Goal: Task Accomplishment & Management: Use online tool/utility

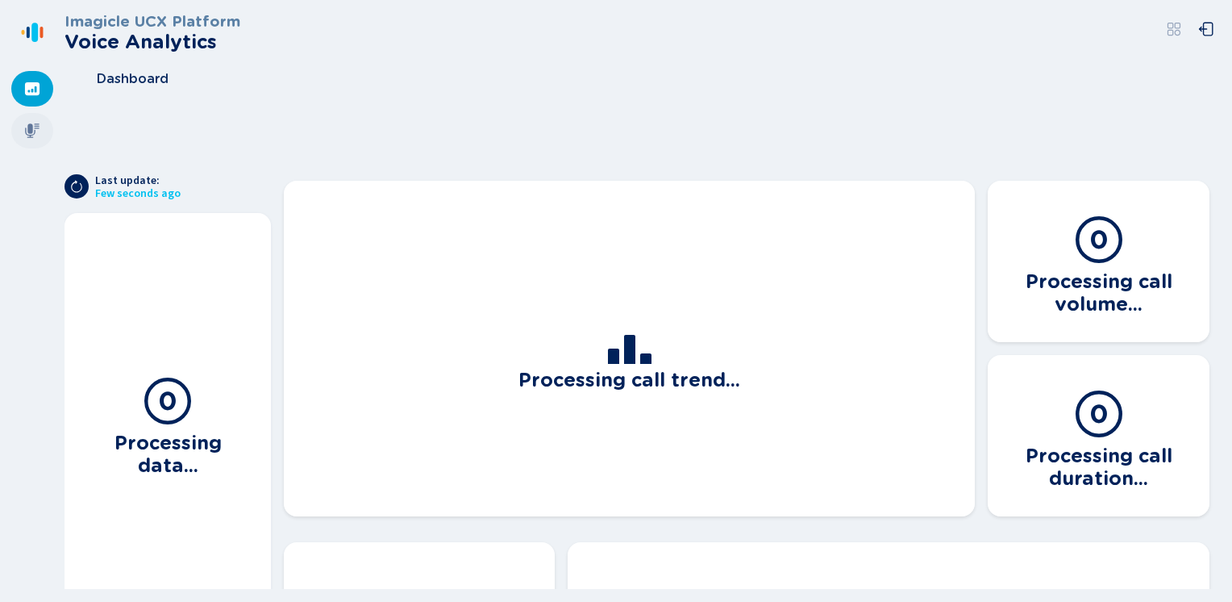
click at [33, 134] on icon at bounding box center [32, 130] width 15 height 15
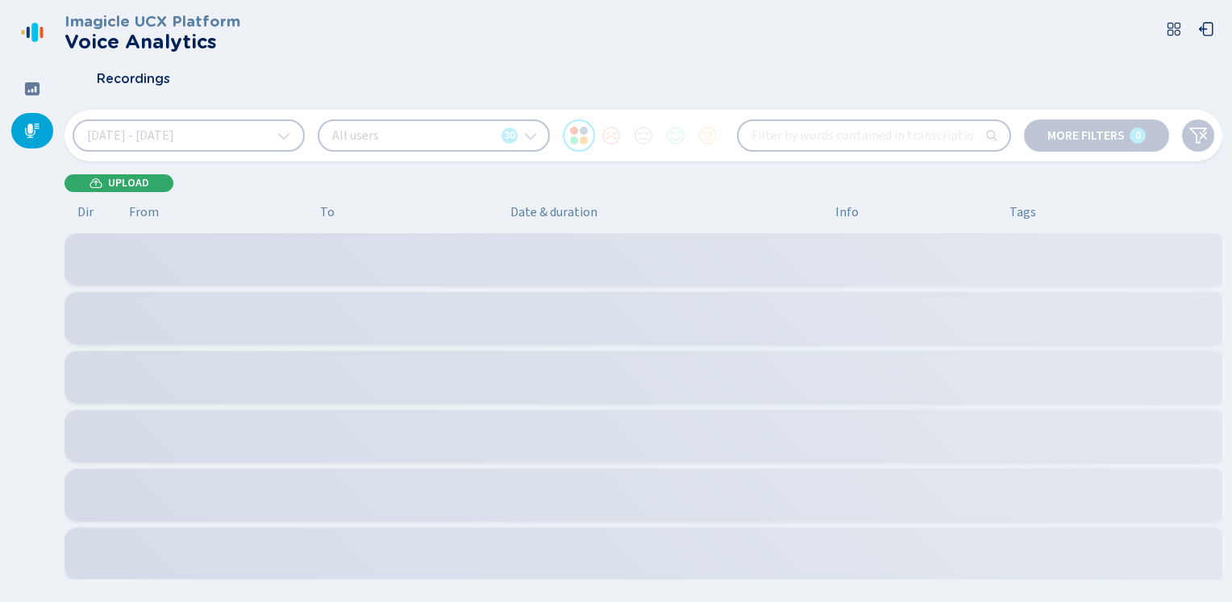
click at [100, 189] on icon at bounding box center [96, 183] width 13 height 13
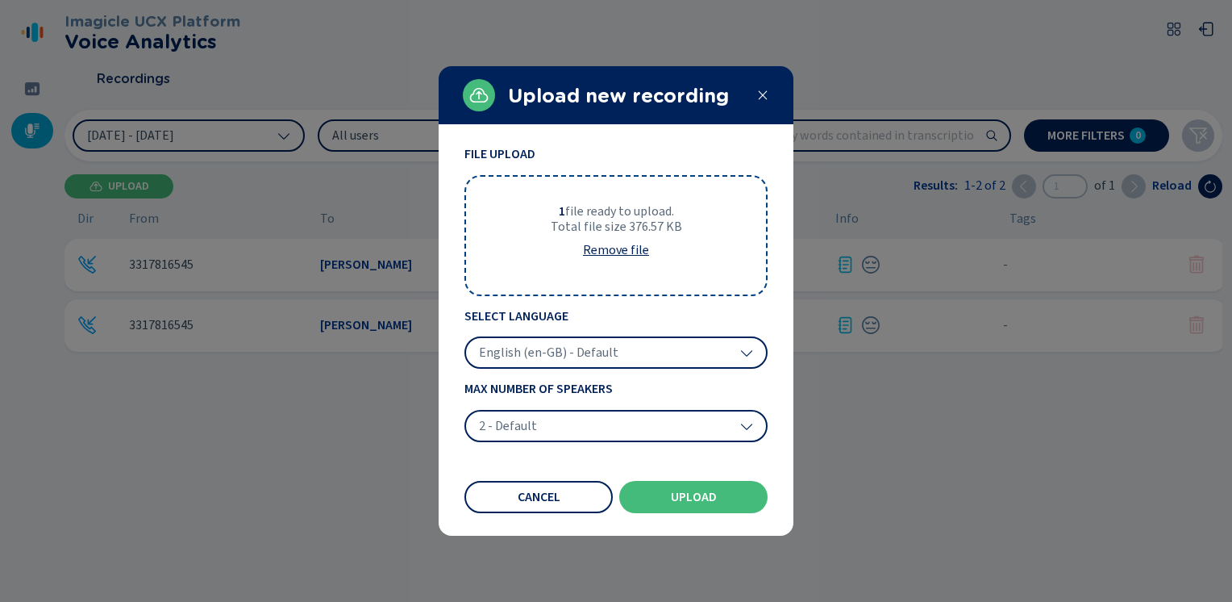
click at [529, 346] on span "English (en-GB) - Default" at bounding box center [548, 352] width 139 height 16
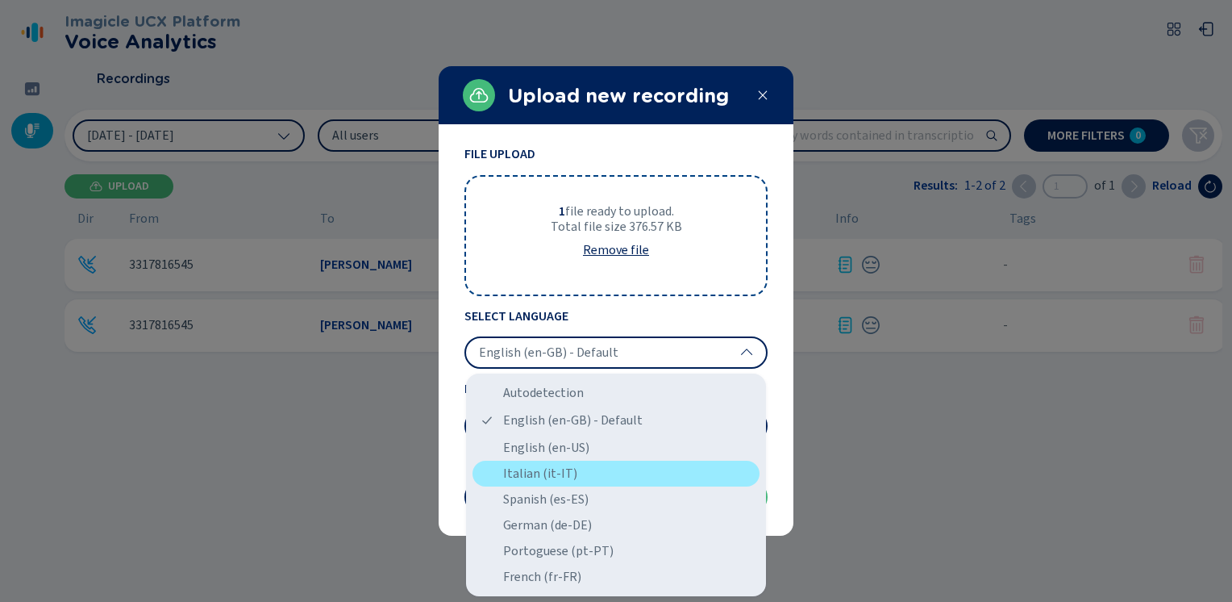
click at [545, 468] on div "Italian (it-IT)" at bounding box center [616, 473] width 287 height 26
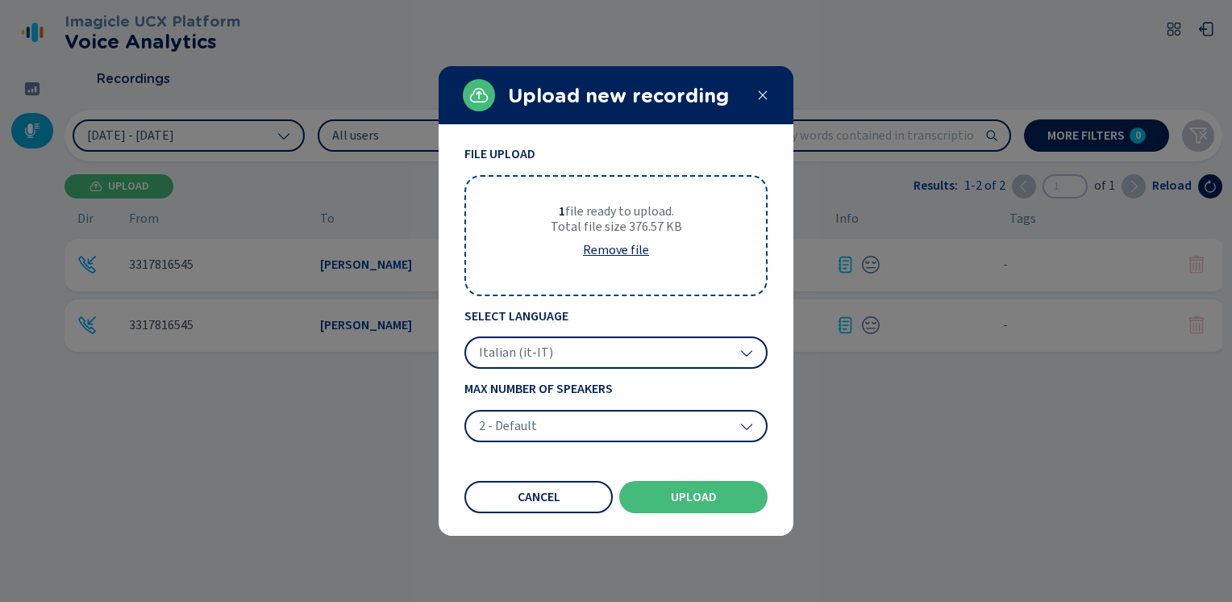
click at [530, 418] on span "2 - Default" at bounding box center [508, 426] width 58 height 16
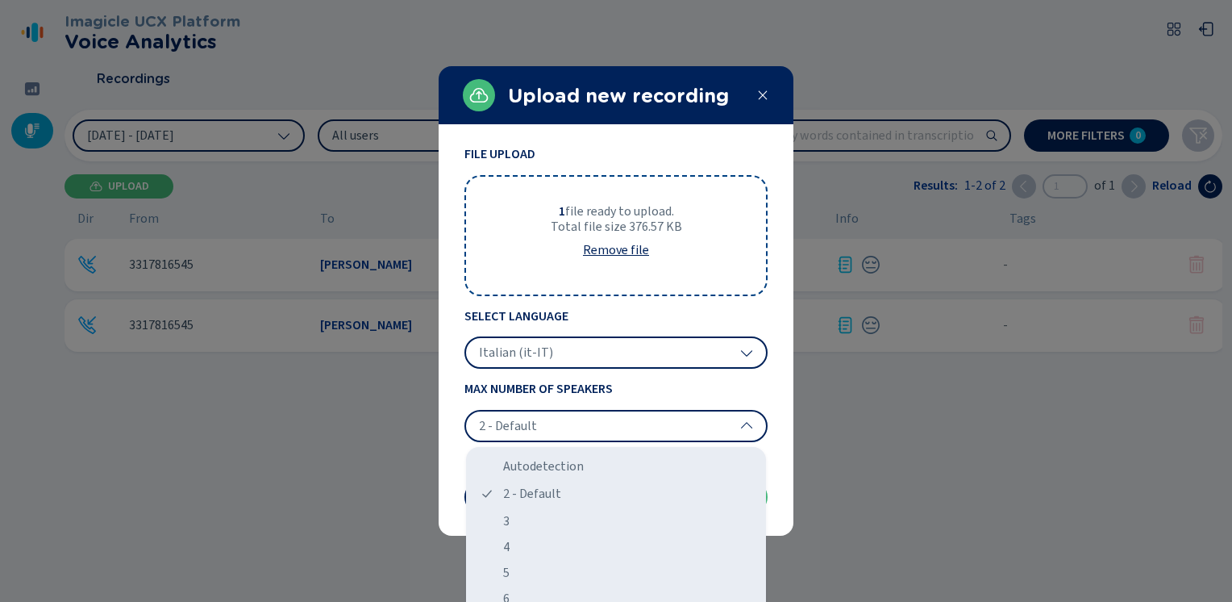
click at [489, 254] on div "File Upload 1 file ready to upload. Total file size 376.57 KB Remove file" at bounding box center [615, 221] width 303 height 148
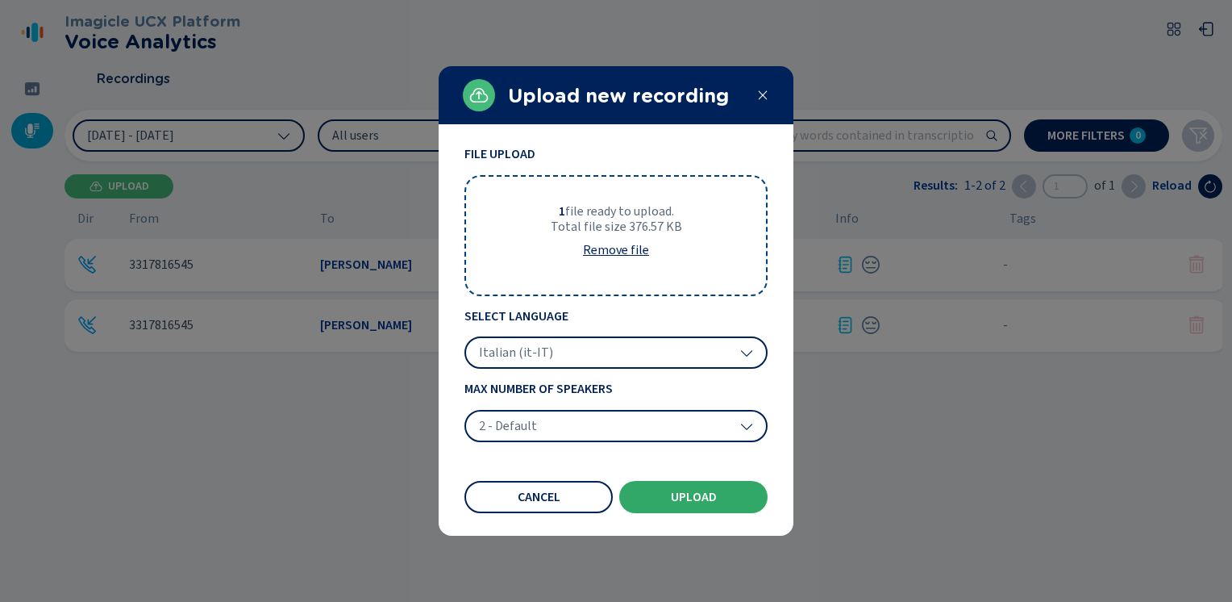
click at [686, 493] on span "Upload" at bounding box center [694, 496] width 46 height 13
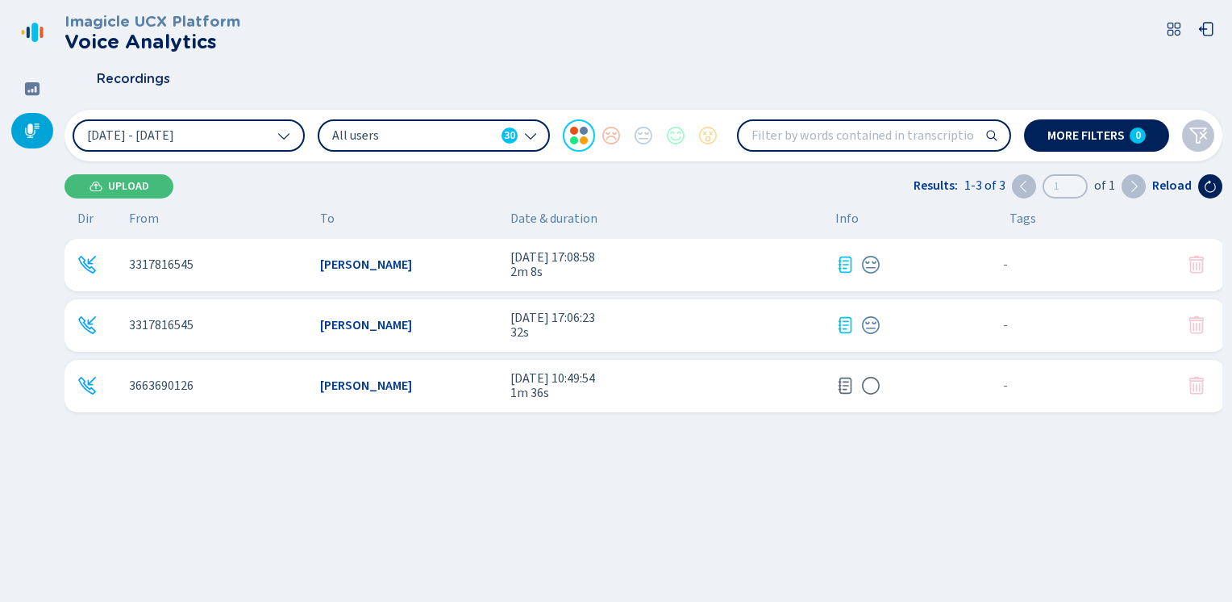
click at [847, 384] on icon at bounding box center [844, 385] width 19 height 19
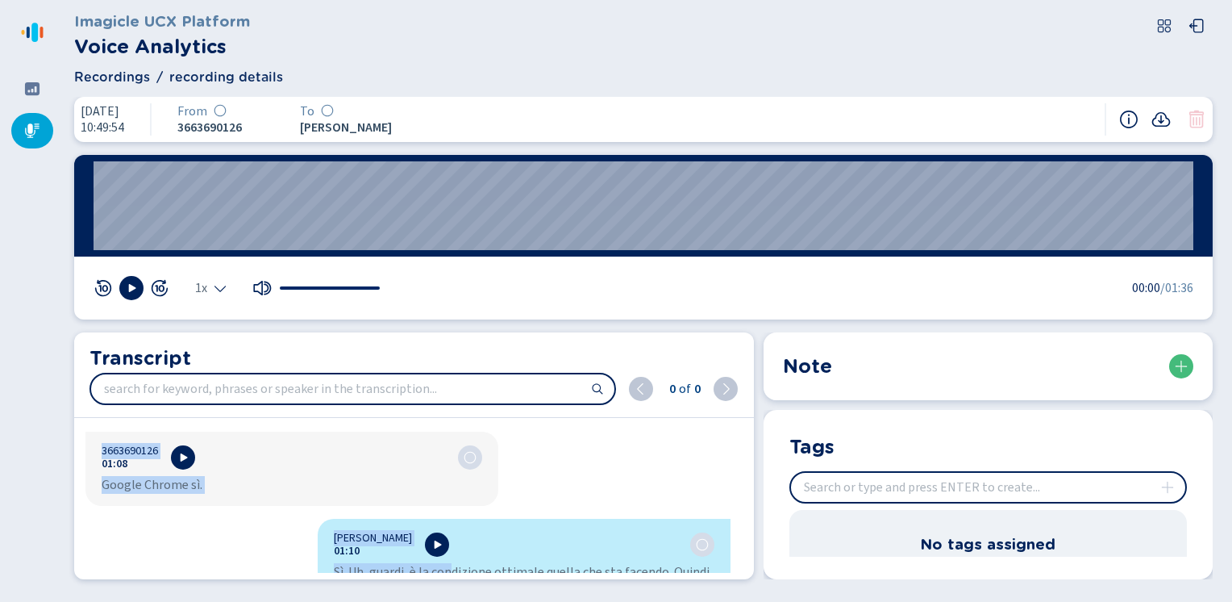
scroll to position [1693, 0]
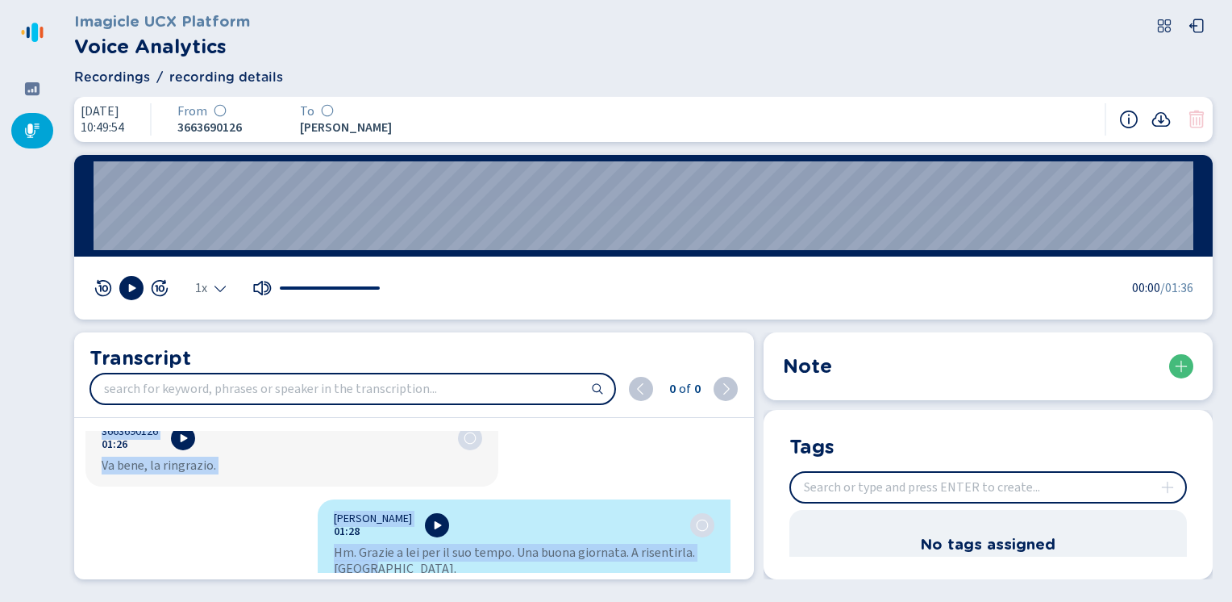
drag, startPoint x: 329, startPoint y: 449, endPoint x: 452, endPoint y: 627, distance: 216.3
click at [452, 601] on html "Please wait, loading app... Imagicle UCX Platform Voice Analytics Recordings re…" at bounding box center [616, 301] width 1232 height 602
click at [33, 125] on icon at bounding box center [32, 131] width 16 height 16
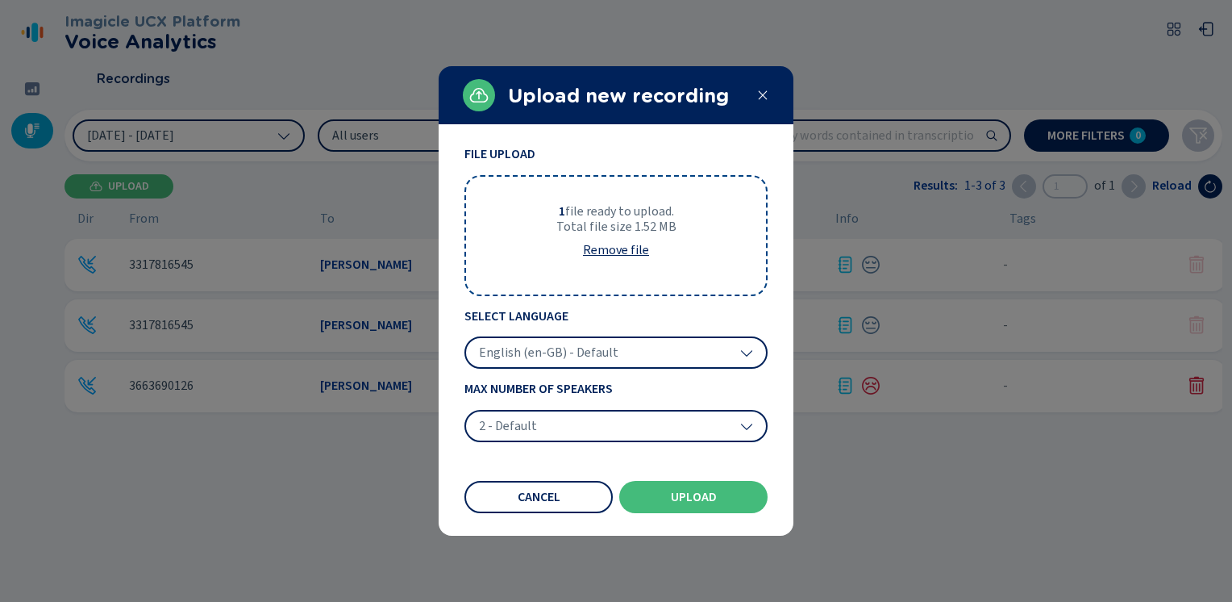
click at [570, 355] on span "English (en-GB) - Default" at bounding box center [548, 352] width 139 height 16
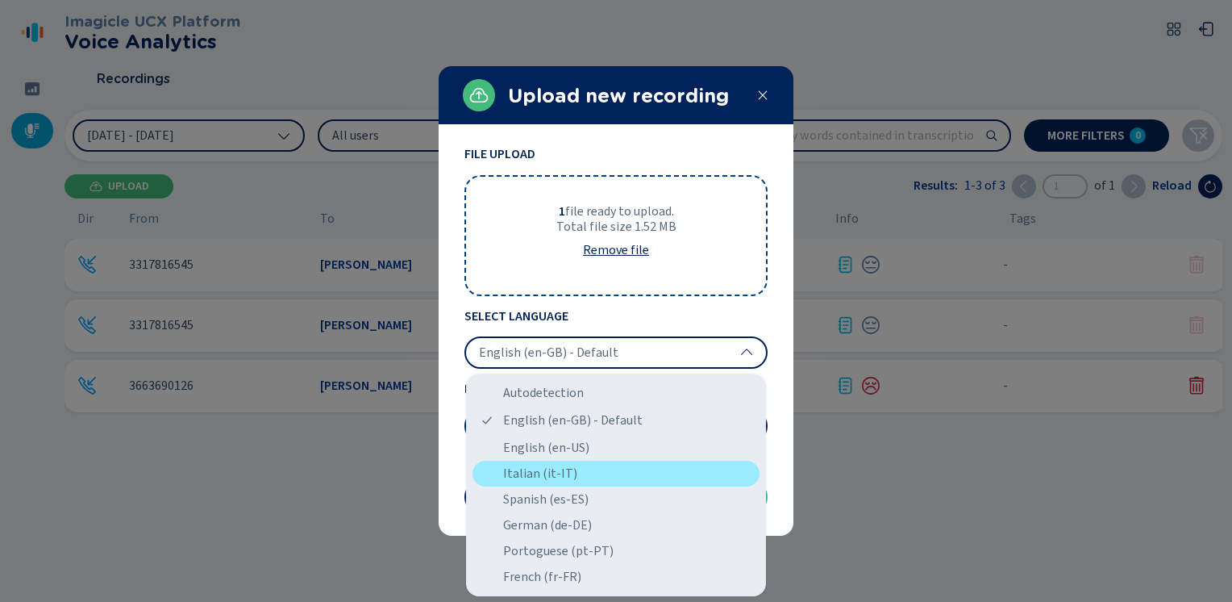
click at [523, 473] on div "Italian (it-IT)" at bounding box center [616, 473] width 287 height 26
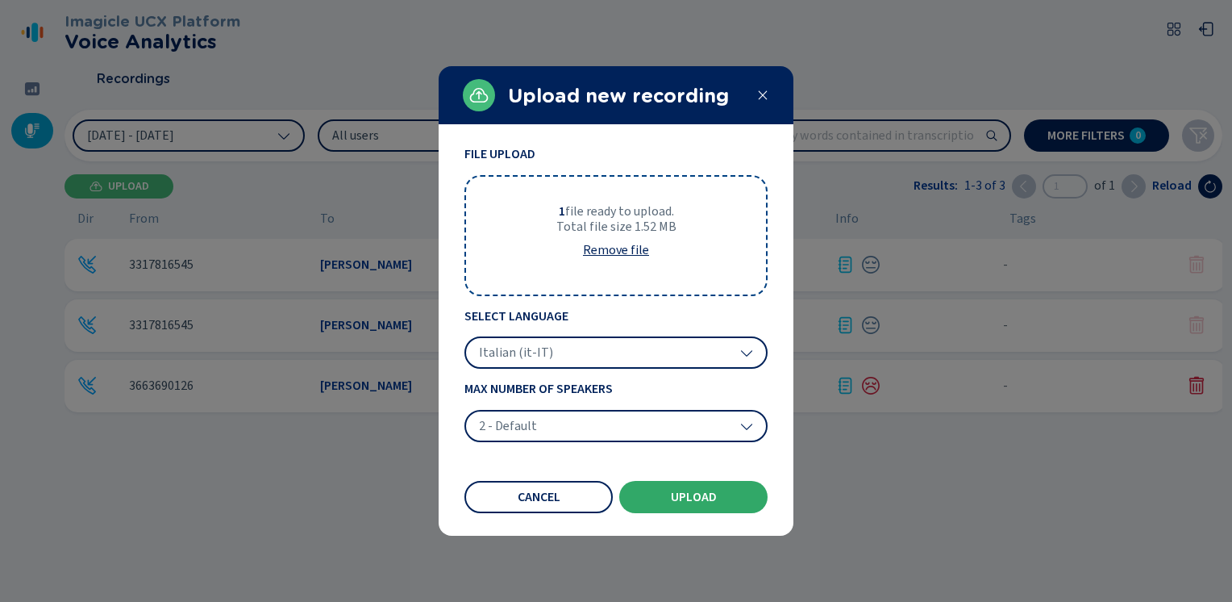
click at [677, 498] on span "Upload" at bounding box center [694, 496] width 46 height 13
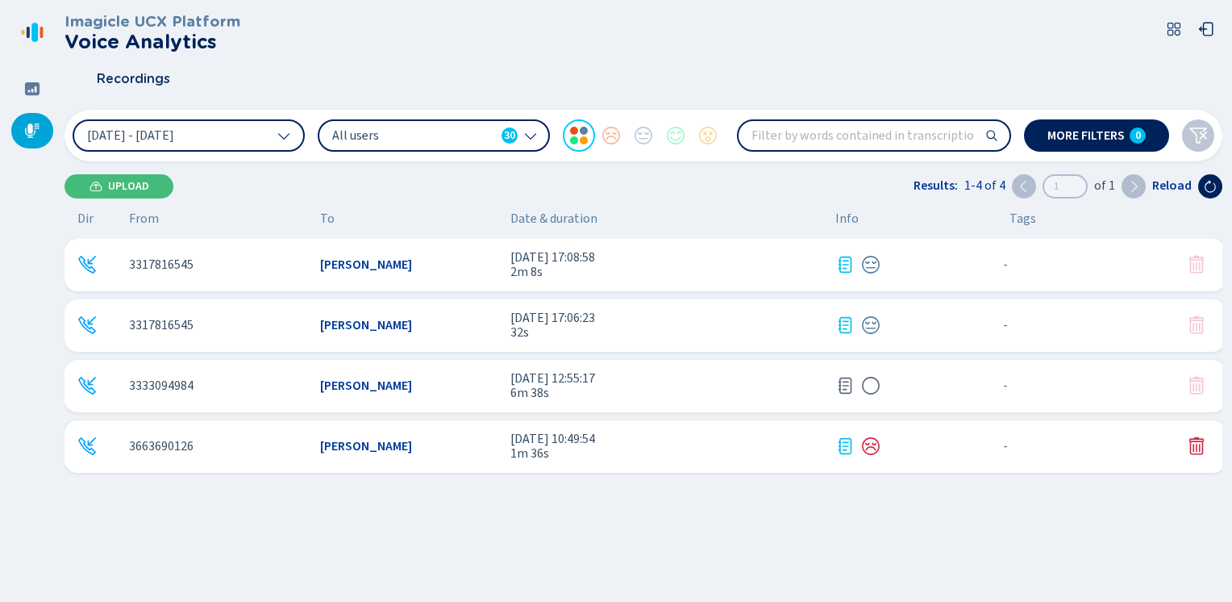
click at [844, 387] on icon at bounding box center [844, 385] width 19 height 19
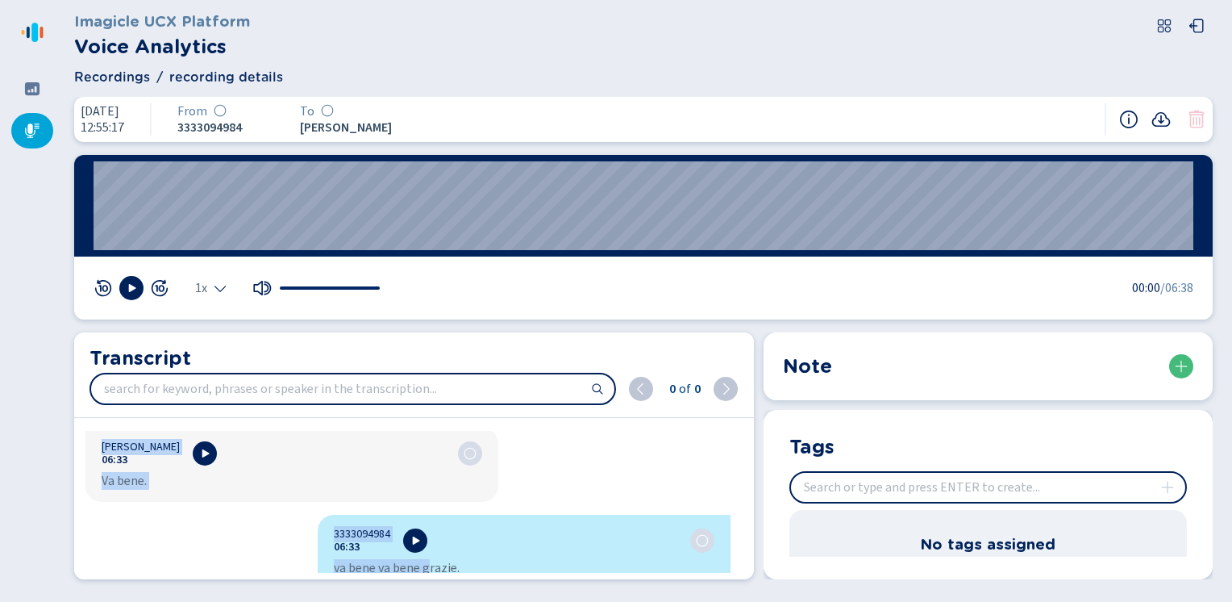
scroll to position [6395, 0]
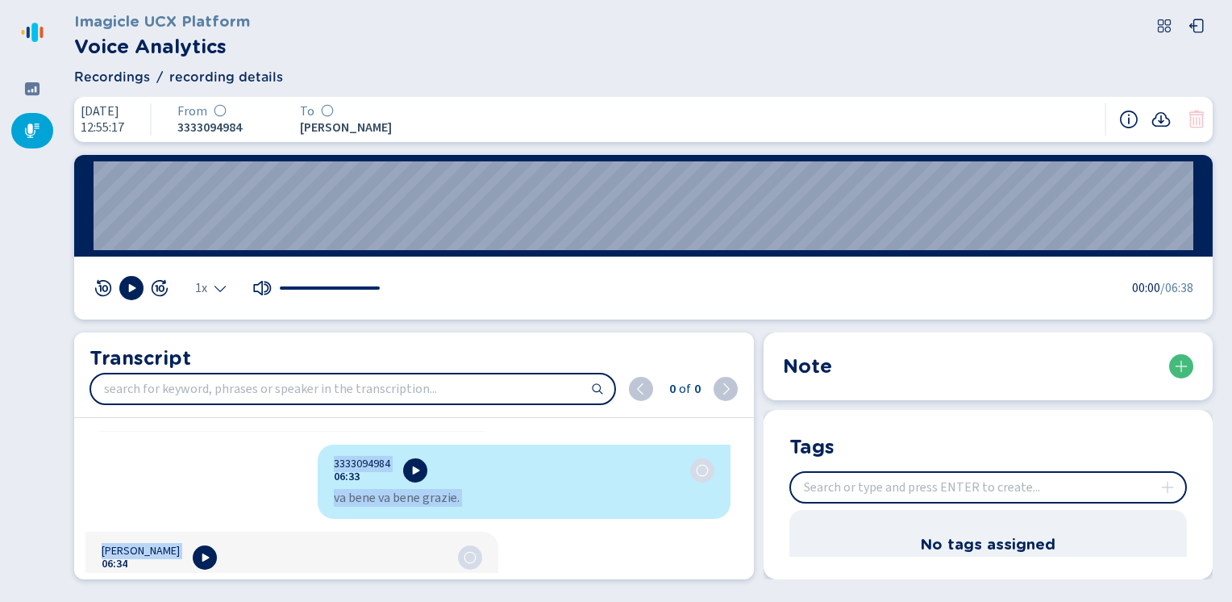
drag, startPoint x: 330, startPoint y: 447, endPoint x: 426, endPoint y: 636, distance: 212.4
click at [426, 601] on html "Please wait, loading app... Imagicle UCX Platform Voice Analytics Recordings re…" at bounding box center [616, 301] width 1232 height 602
copy div "8087656657 02:40 Lorem ips dolors ametcons adi elits. Doeius Temporinc 43:25 Ut…"
